Goal: Navigation & Orientation: Find specific page/section

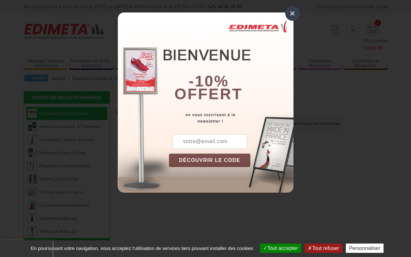
click at [289, 11] on div "×" at bounding box center [292, 13] width 15 height 15
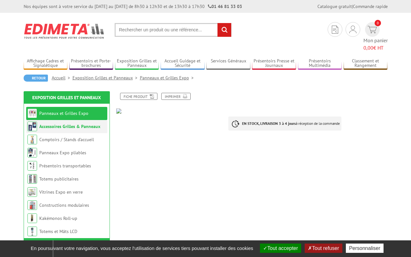
click at [70, 123] on link "Accessoires Grilles & Panneaux" at bounding box center [69, 126] width 61 height 6
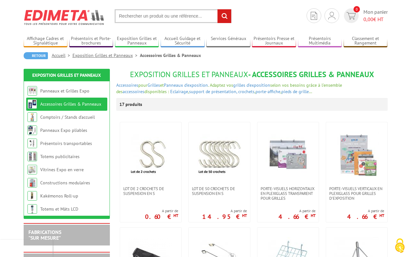
scroll to position [15, 0]
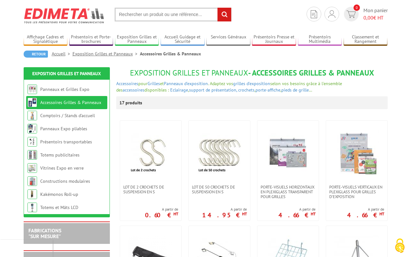
click at [233, 54] on div "Retour Accueil Exposition Grilles et Panneaux Accessoires Grilles & Panneaux" at bounding box center [206, 56] width 364 height 12
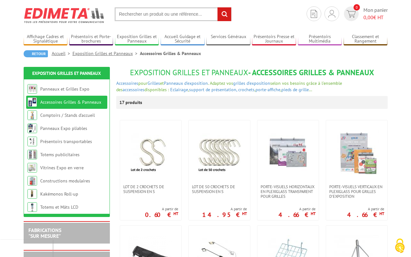
scroll to position [0, 0]
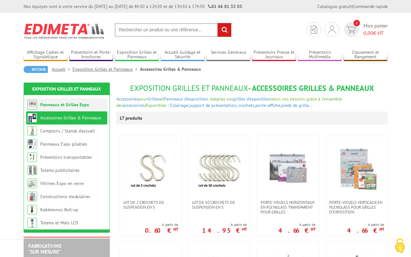
click at [76, 105] on link "Panneaux et Grilles Expo" at bounding box center [64, 105] width 49 height 6
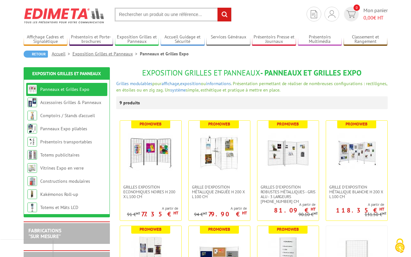
scroll to position [31, 0]
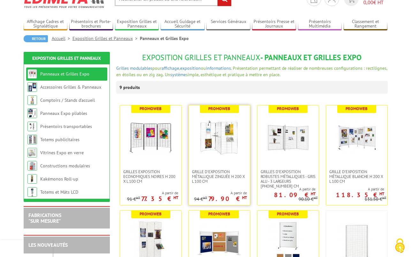
click at [216, 148] on img at bounding box center [219, 137] width 45 height 45
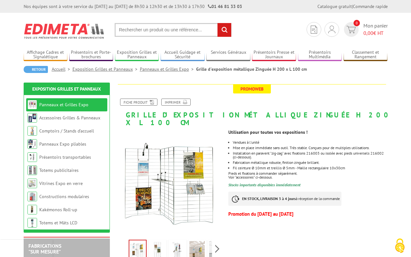
click at [200, 243] on img at bounding box center [197, 251] width 15 height 20
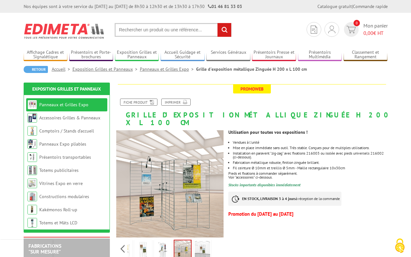
click at [218, 239] on div "Previous Next" at bounding box center [170, 248] width 108 height 22
click at [204, 244] on img at bounding box center [202, 251] width 15 height 20
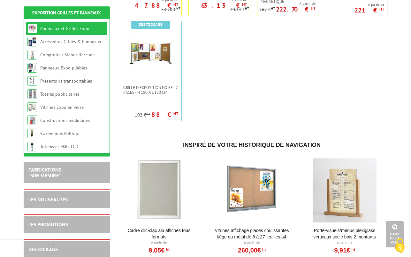
scroll to position [319, 0]
